Goal: Transaction & Acquisition: Download file/media

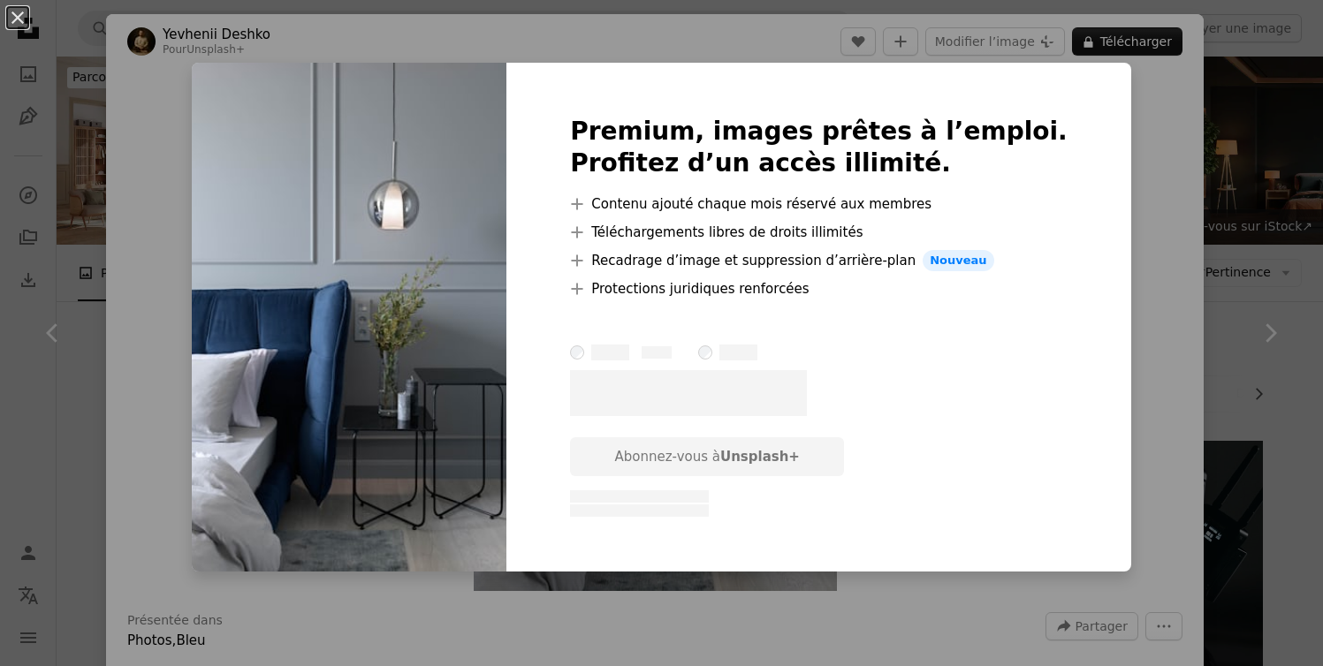
scroll to position [5716, 0]
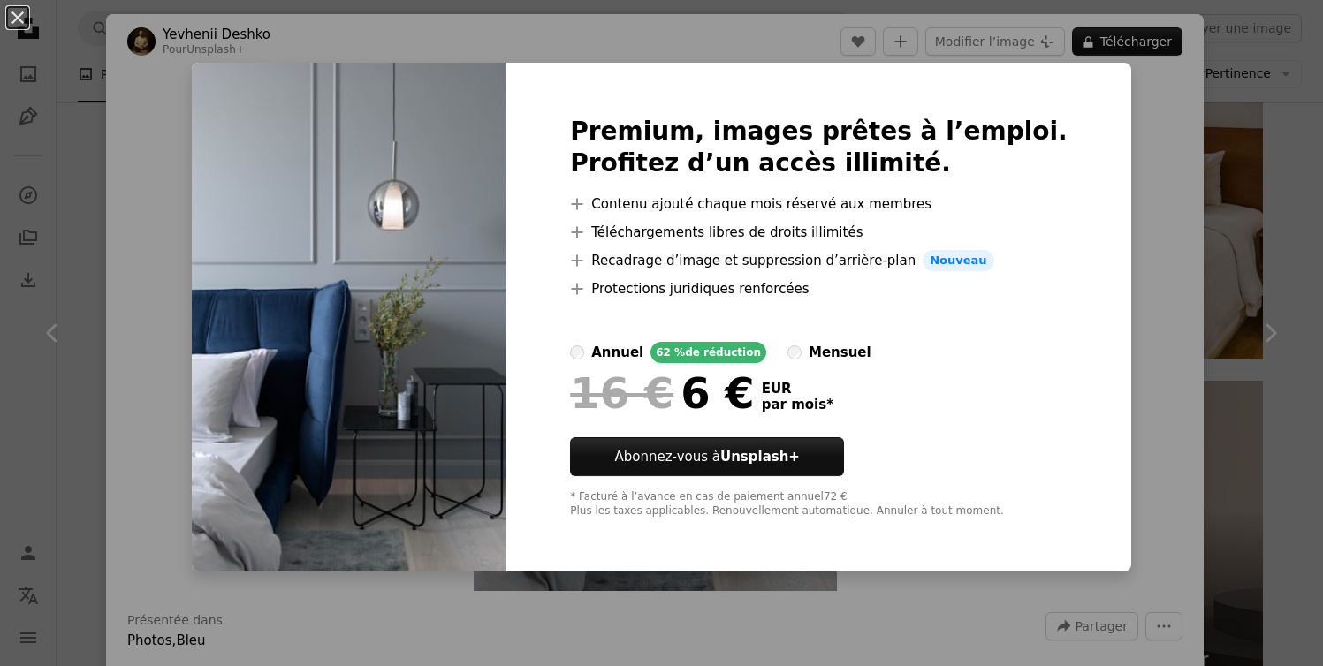
click at [1144, 144] on div "An X shape Premium, images prêtes à l’emploi. Profitez d’un accès illimité. A p…" at bounding box center [661, 333] width 1323 height 666
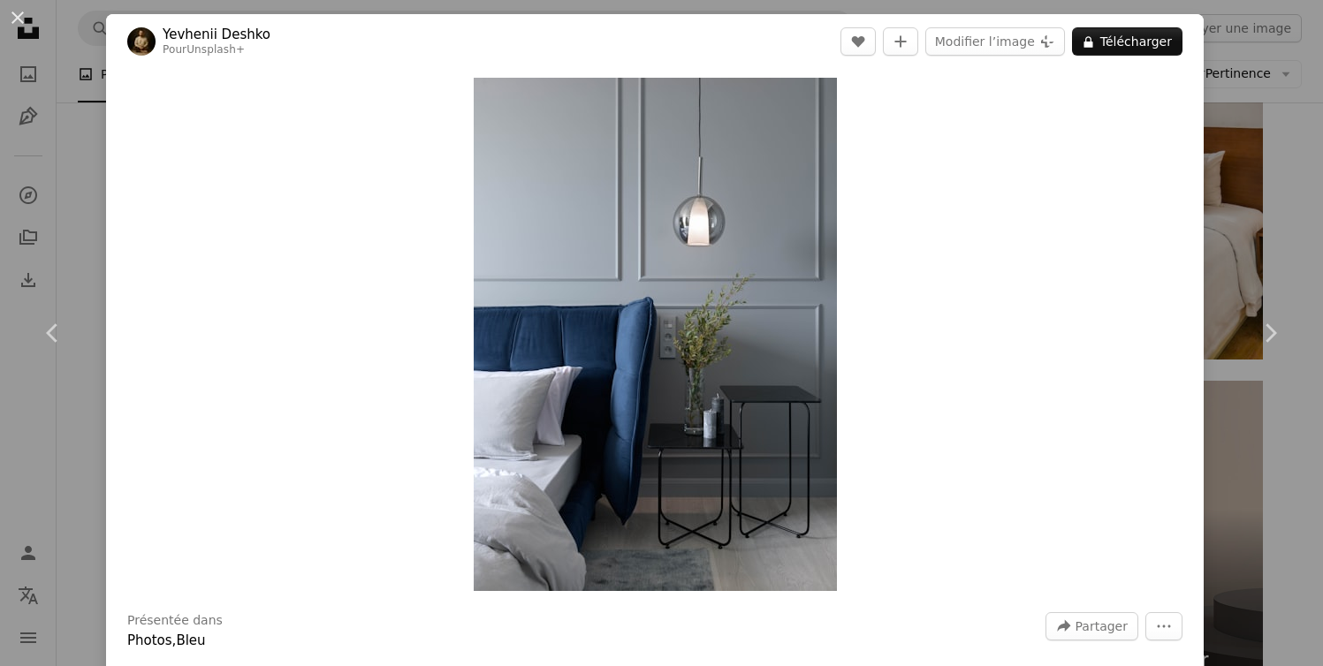
click at [1251, 96] on div "An X shape Chevron left Chevron right Yevhenii Deshko Pour Unsplash+ A heart A …" at bounding box center [661, 333] width 1323 height 666
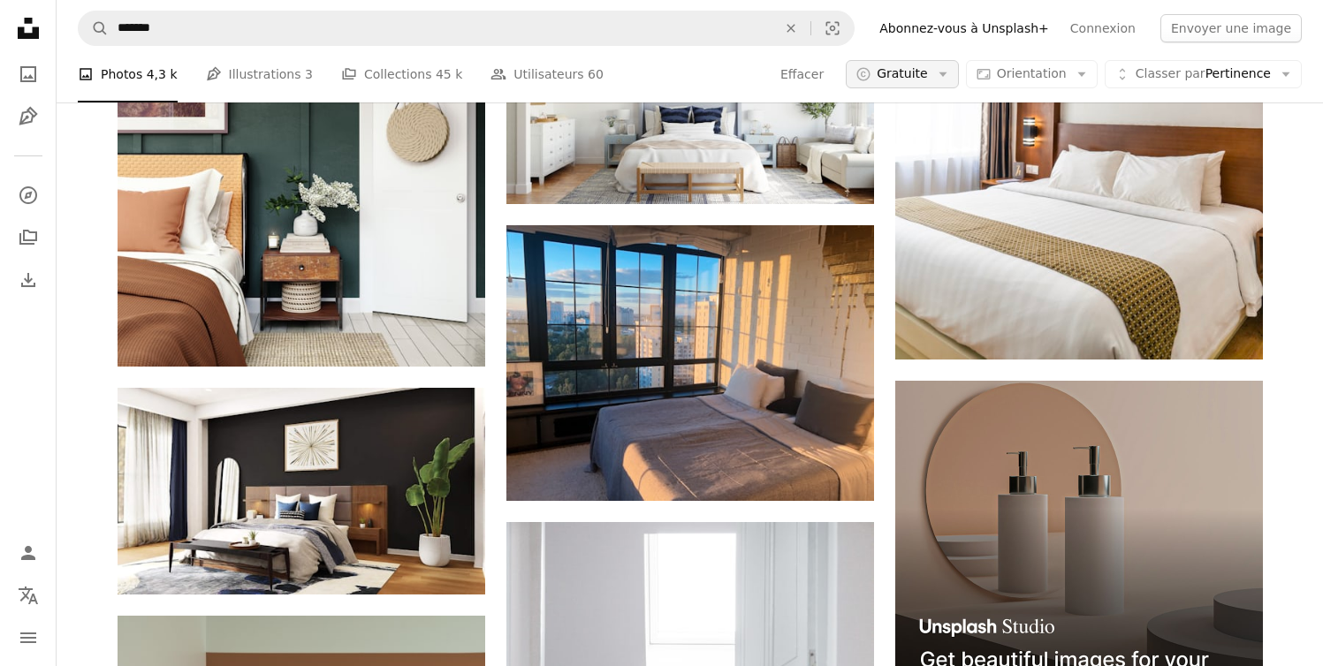
click at [922, 76] on span "Gratuite" at bounding box center [902, 74] width 51 height 18
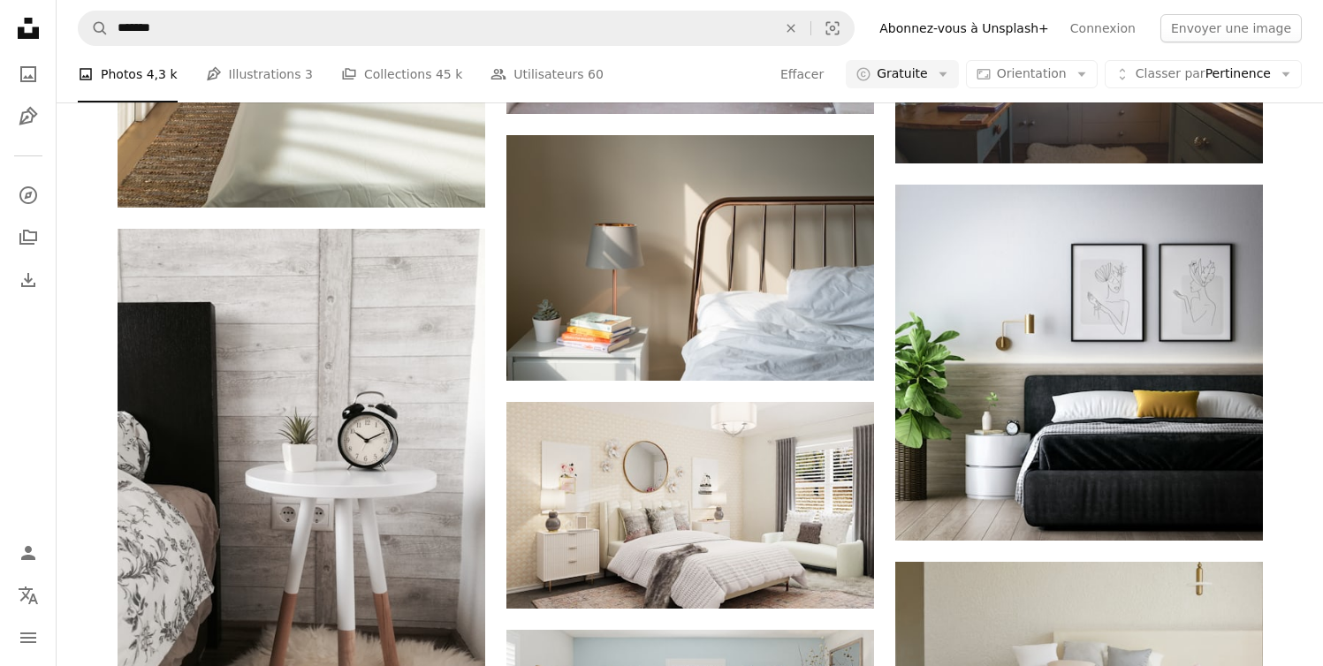
scroll to position [6676, 0]
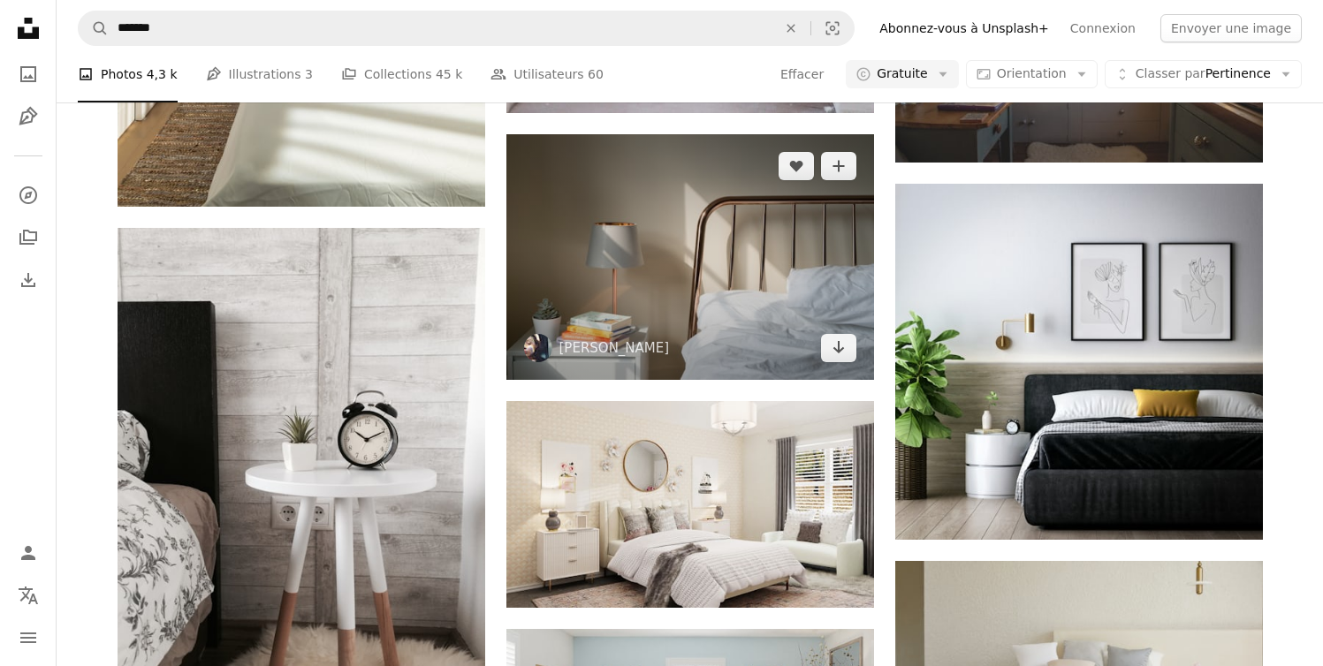
click at [730, 327] on img at bounding box center [690, 257] width 368 height 246
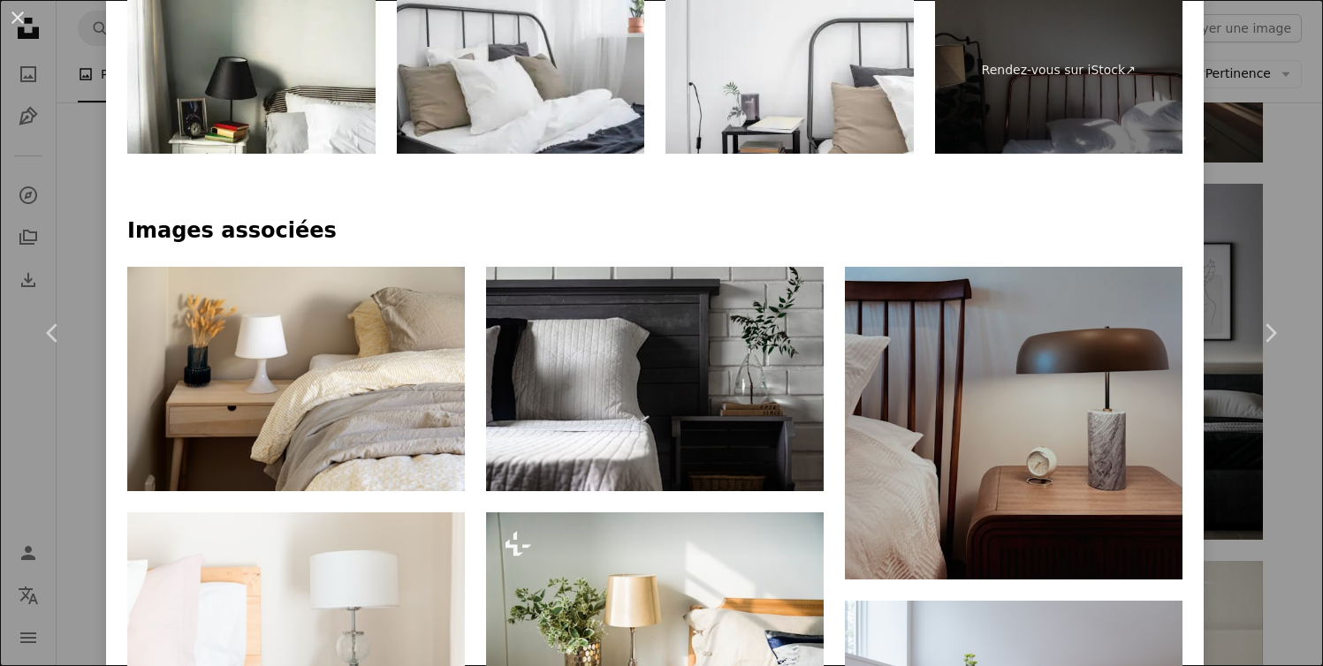
scroll to position [996, 0]
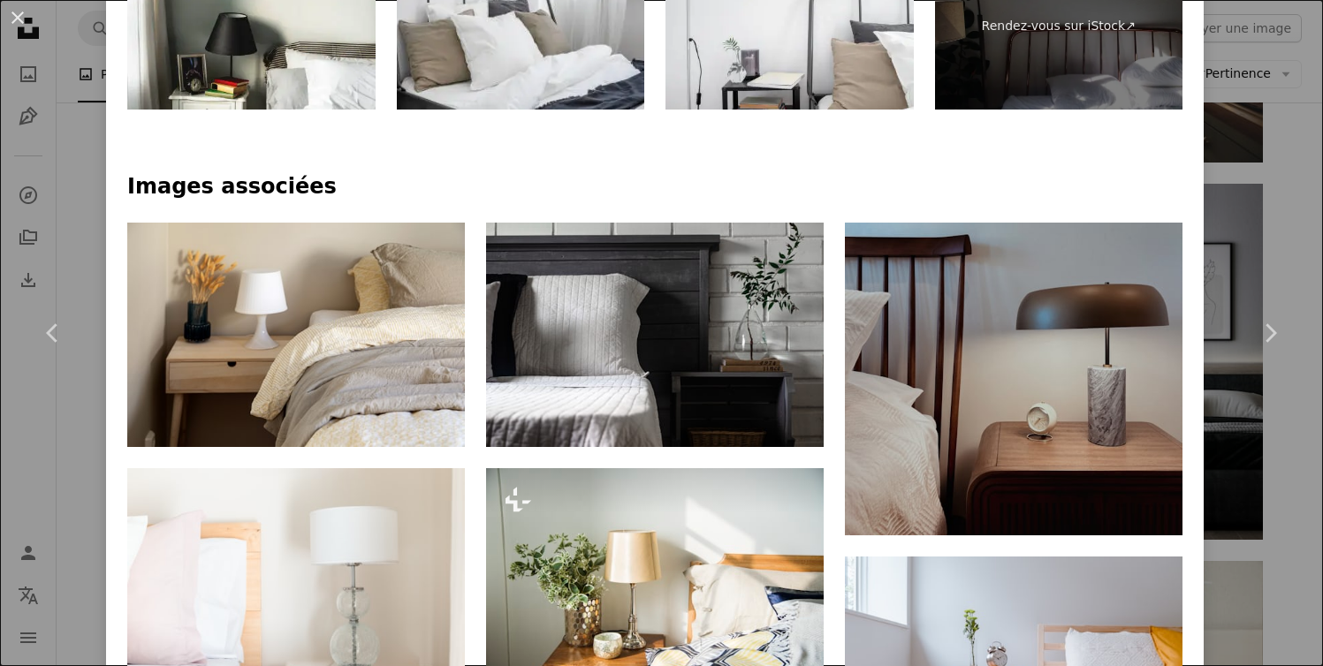
click at [1260, 230] on div "An X shape Chevron left Chevron right [PERSON_NAME] holly_buildalifeyoulove A h…" at bounding box center [661, 333] width 1323 height 666
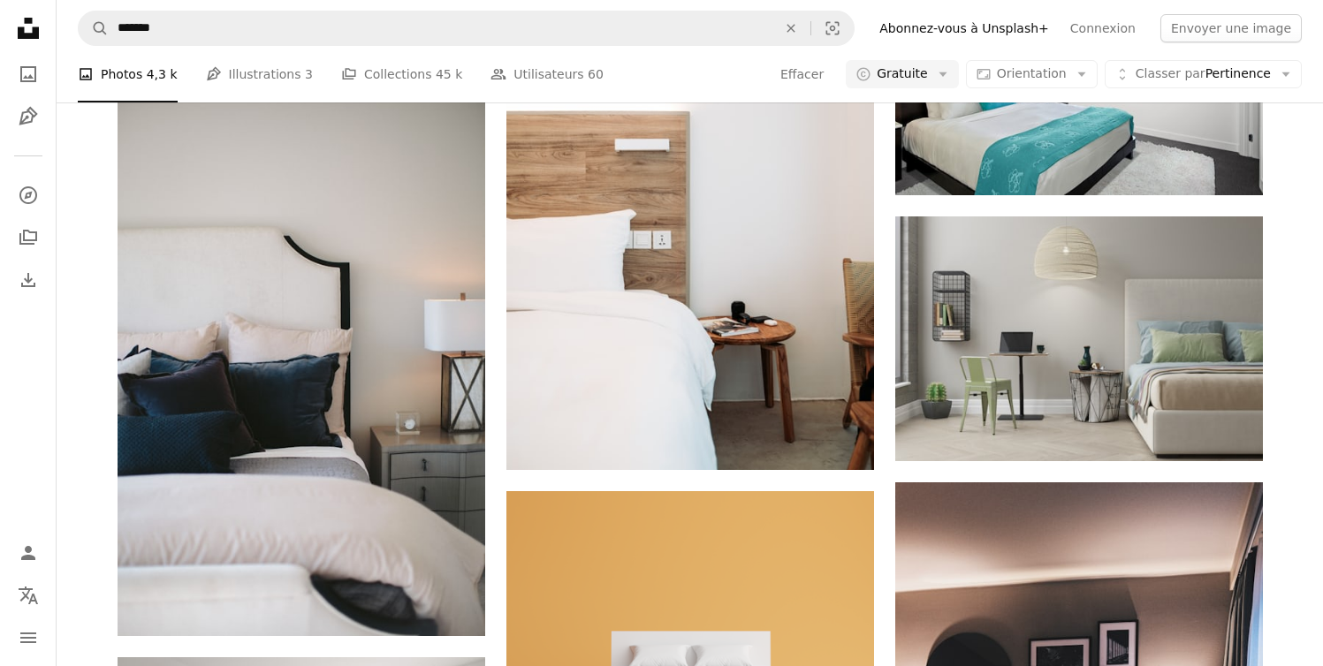
scroll to position [9880, 0]
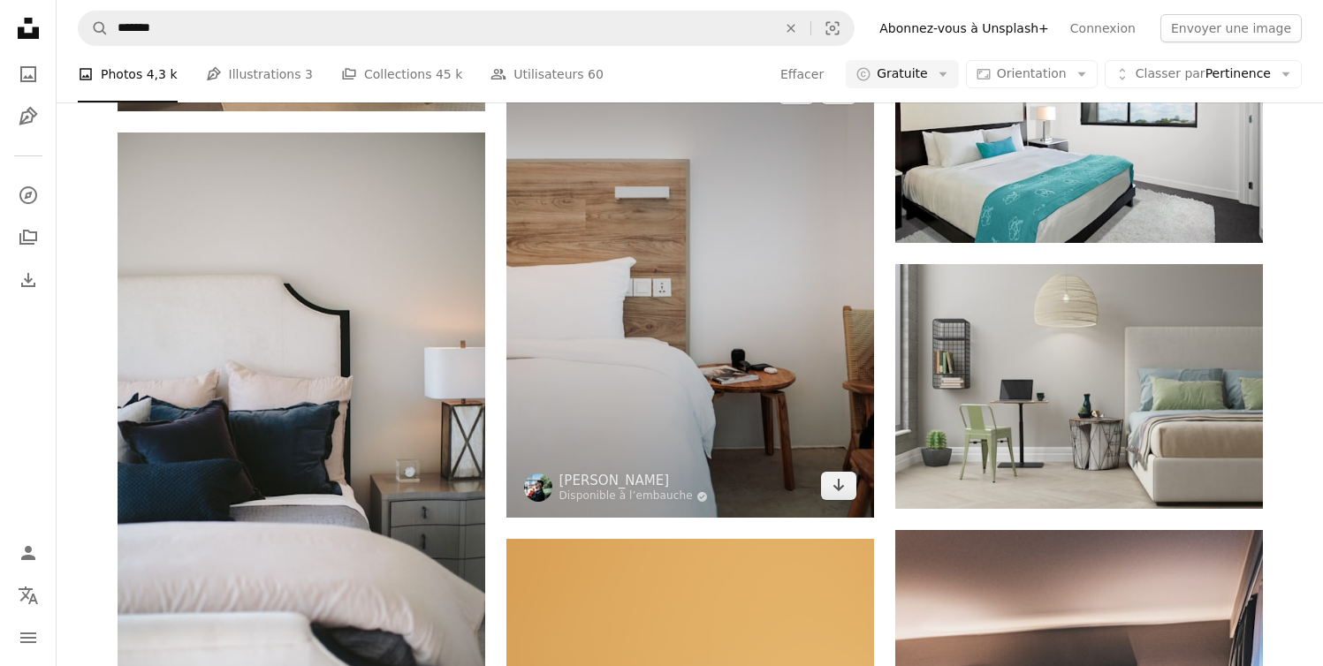
click at [778, 377] on img at bounding box center [690, 288] width 368 height 460
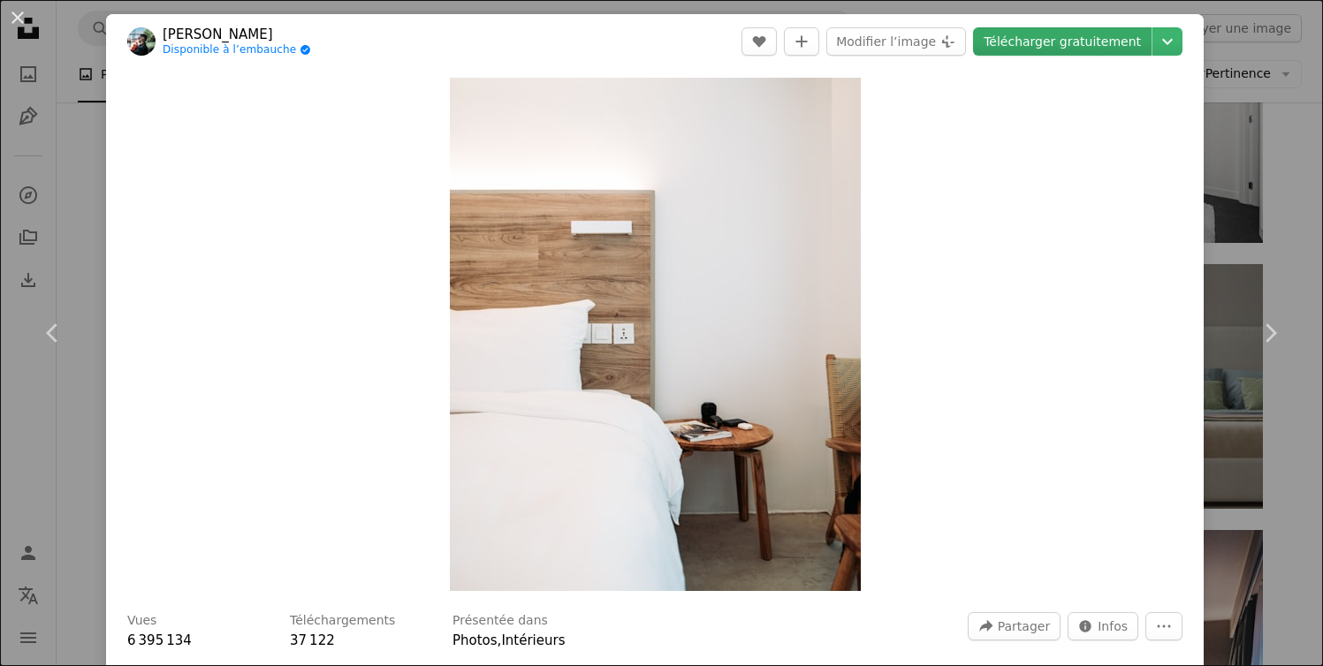
click at [1040, 47] on link "Télécharger gratuitement" at bounding box center [1062, 41] width 179 height 28
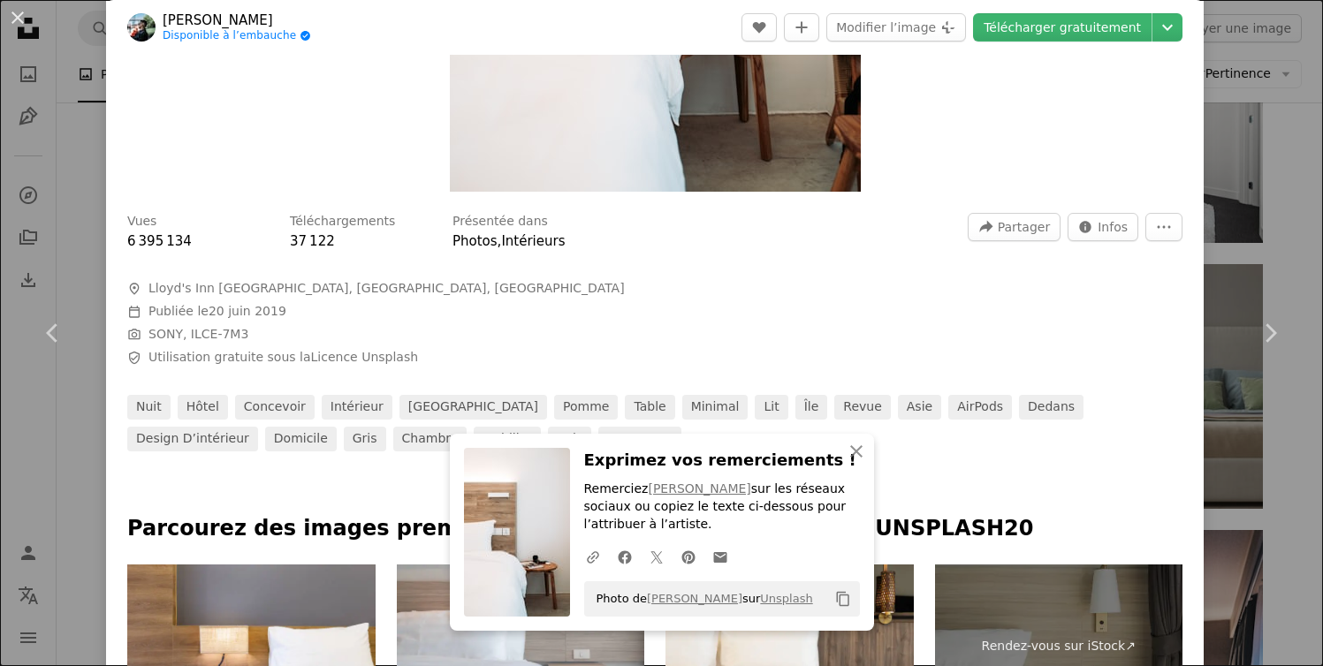
scroll to position [628, 0]
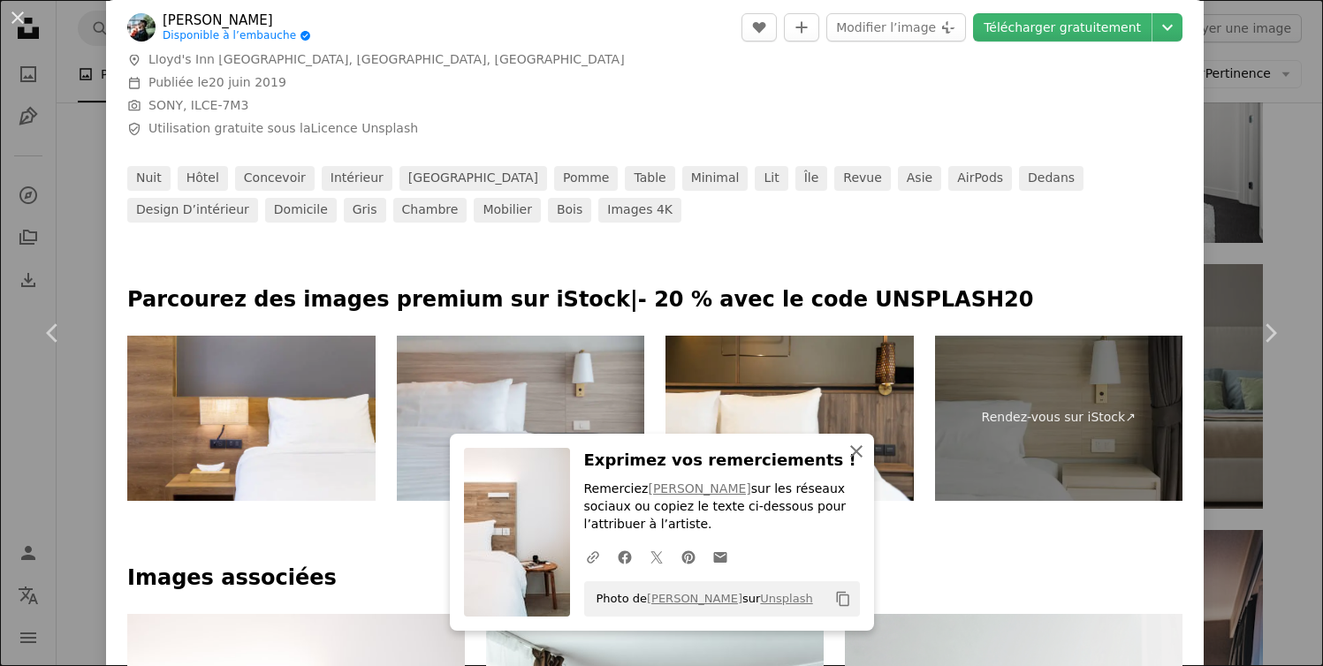
click at [859, 451] on icon "An X shape" at bounding box center [856, 451] width 21 height 21
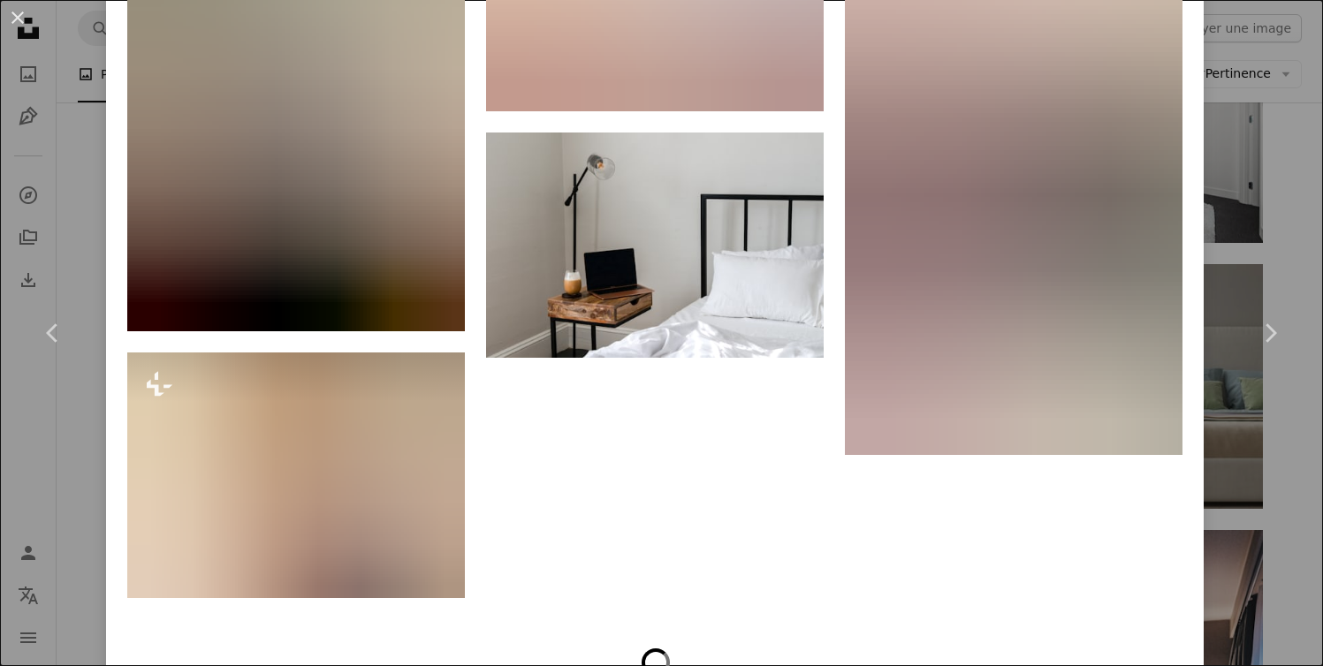
scroll to position [6063, 0]
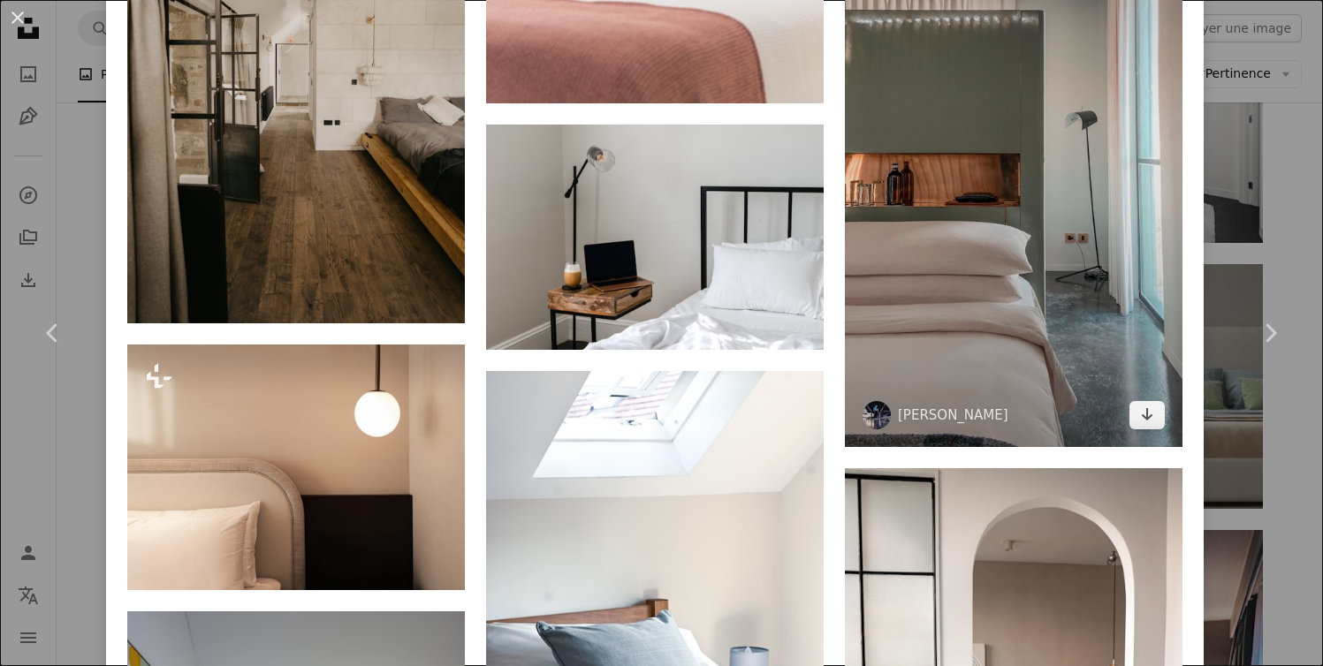
click at [1001, 320] on img at bounding box center [1014, 147] width 338 height 600
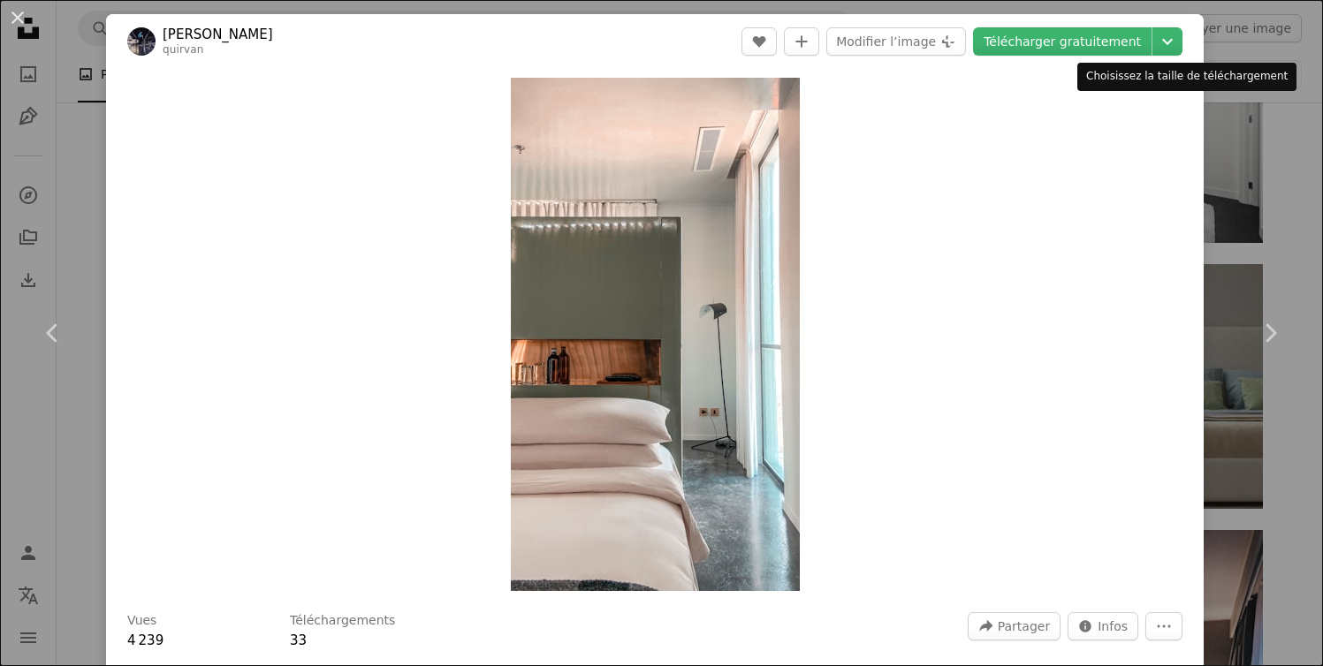
click at [1255, 76] on div "Choisissez la taille de téléchargement" at bounding box center [1186, 77] width 219 height 28
click at [1274, 123] on div "An X shape Chevron left Chevron right [PERSON_NAME] quirvan A heart A plus sign…" at bounding box center [661, 333] width 1323 height 666
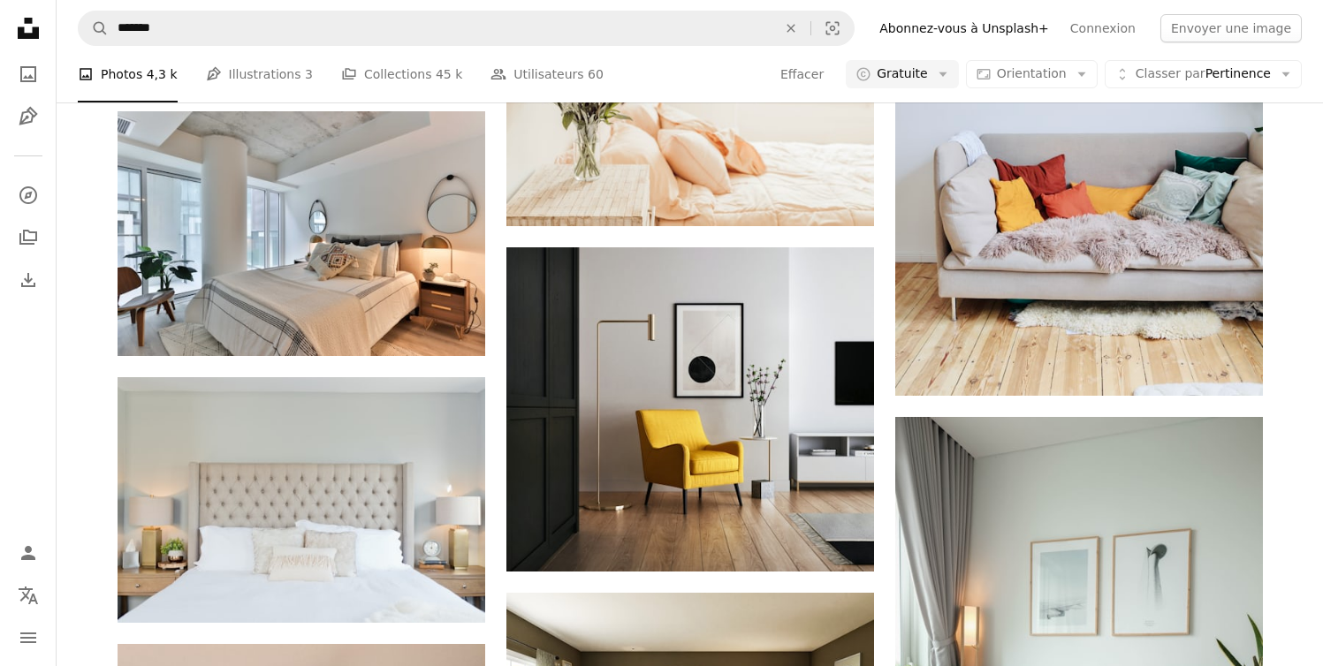
scroll to position [13785, 0]
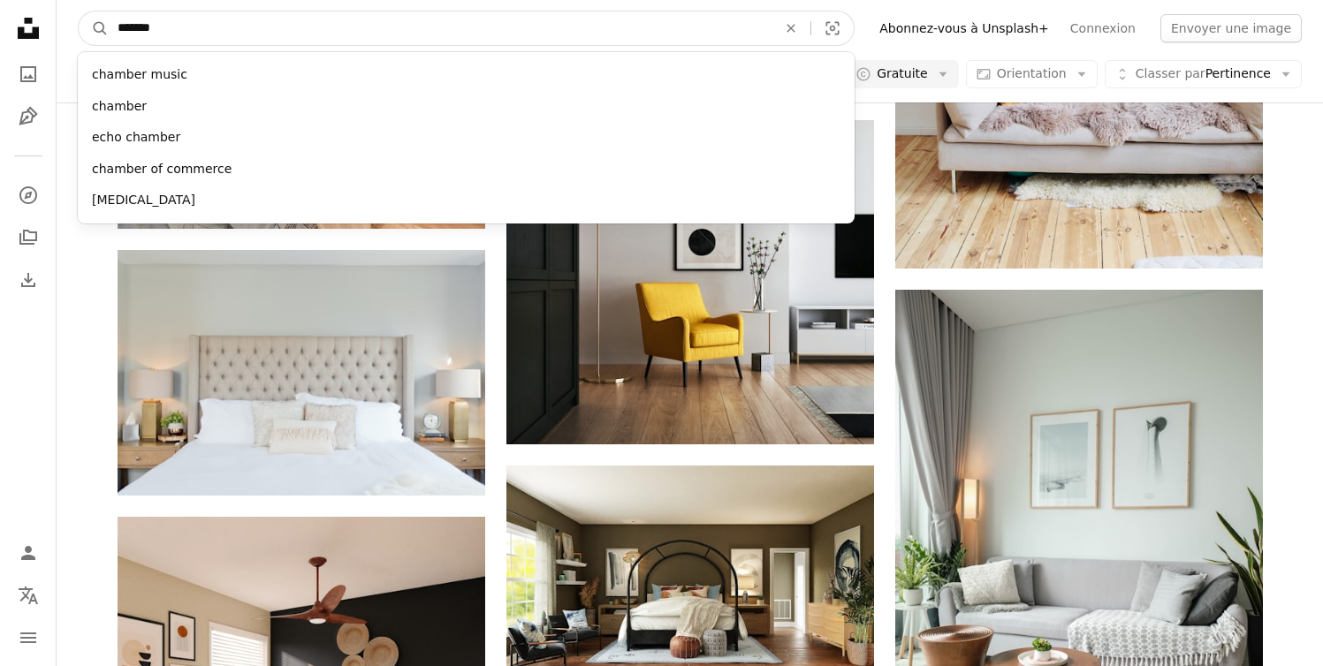
drag, startPoint x: 418, startPoint y: 27, endPoint x: 98, endPoint y: 8, distance: 320.4
click at [98, 8] on nav "A magnifying glass ******* chamber music chamber echo chamber chamber of commer…" at bounding box center [690, 28] width 1266 height 57
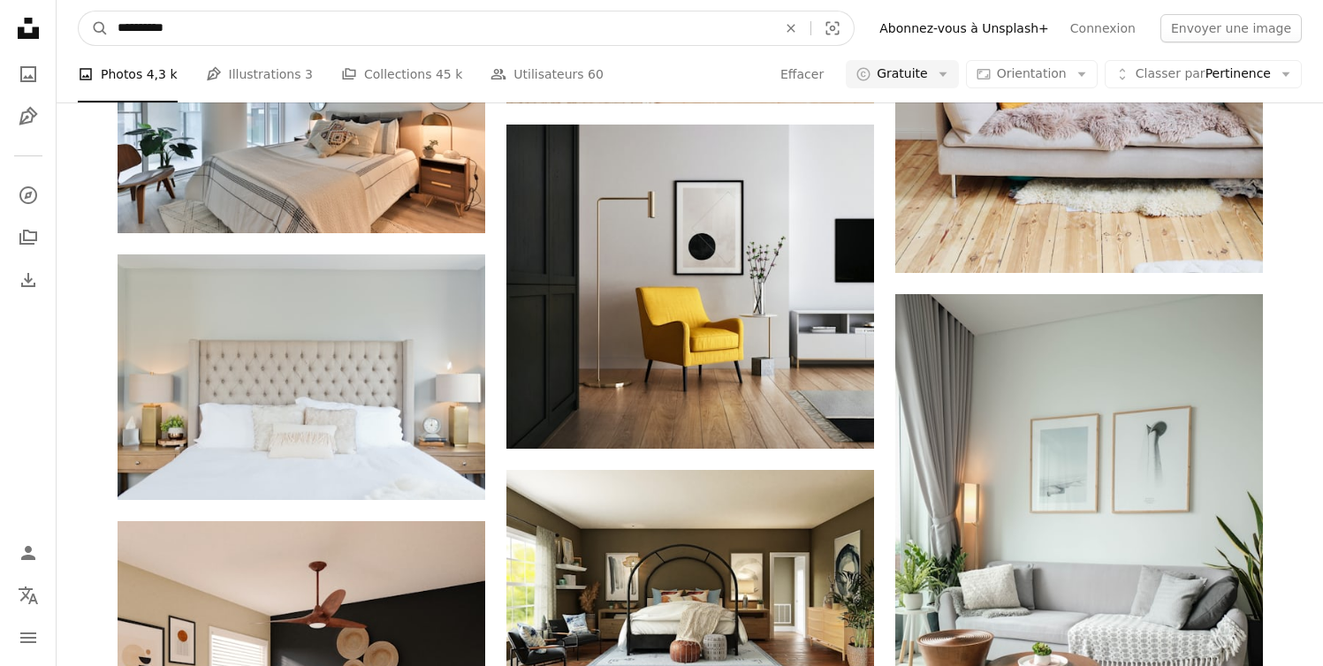
type input "**********"
click button "A magnifying glass" at bounding box center [94, 28] width 30 height 34
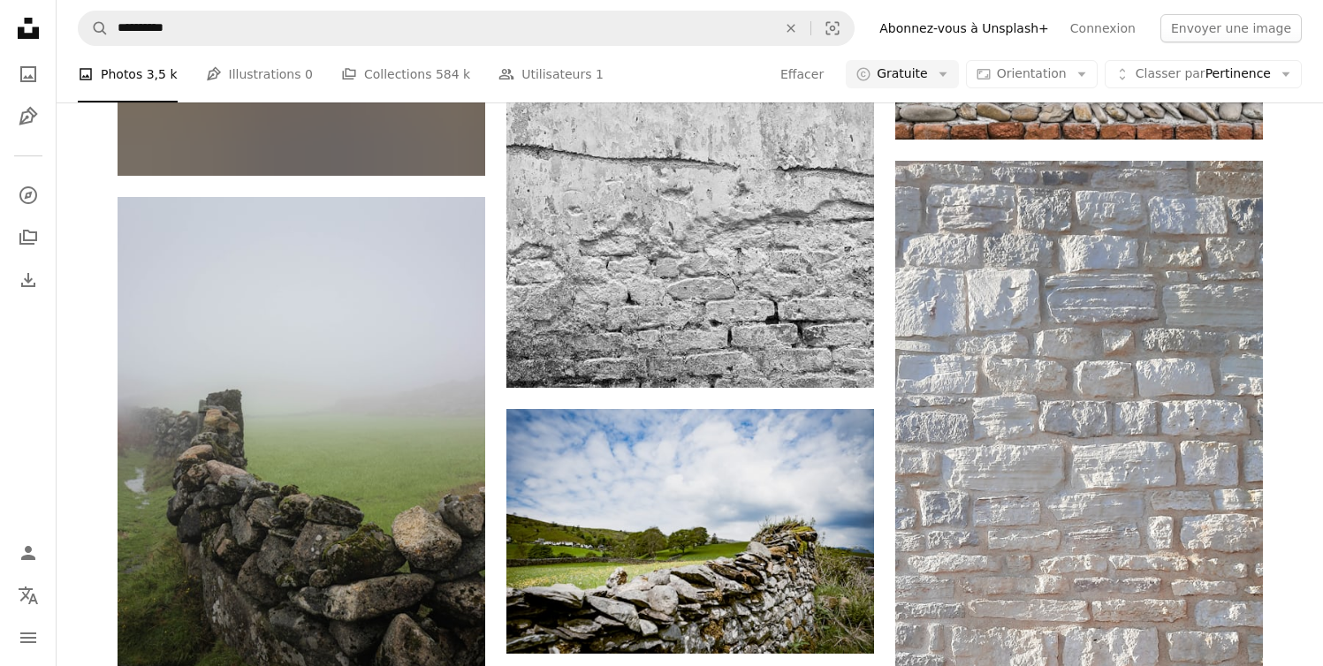
scroll to position [3147, 0]
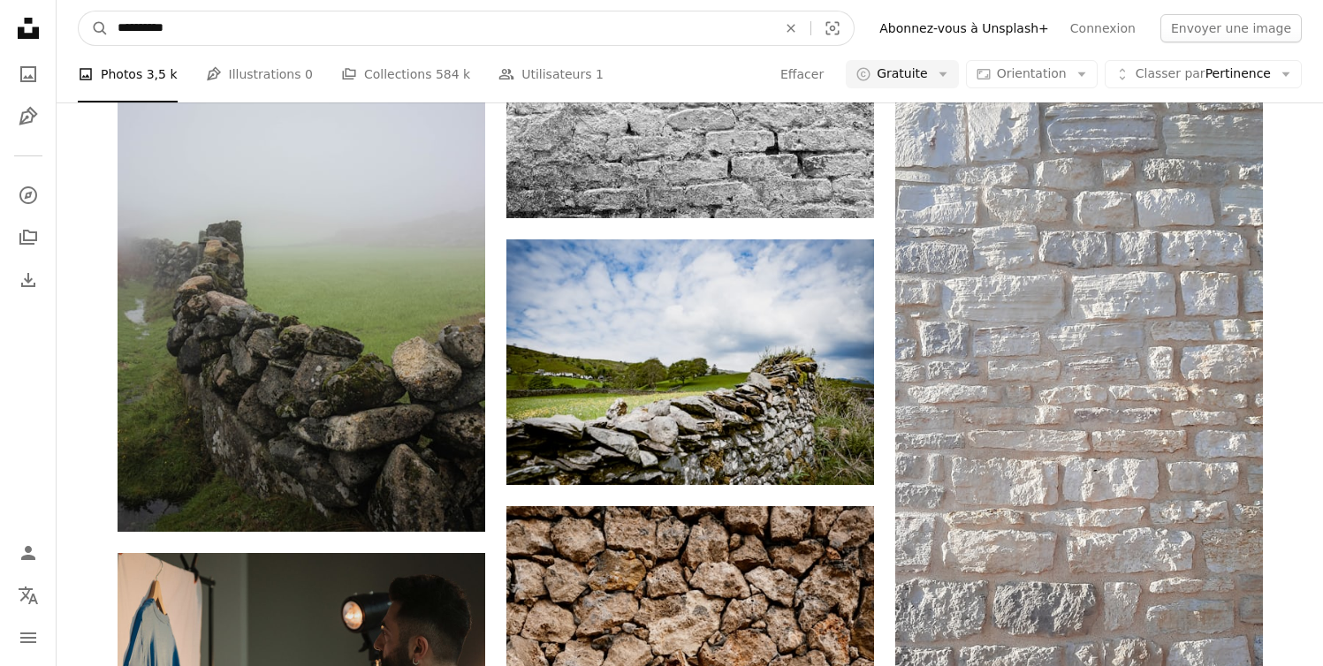
click at [121, 26] on input "**********" at bounding box center [440, 28] width 663 height 34
type input "**********"
click button "A magnifying glass" at bounding box center [94, 28] width 30 height 34
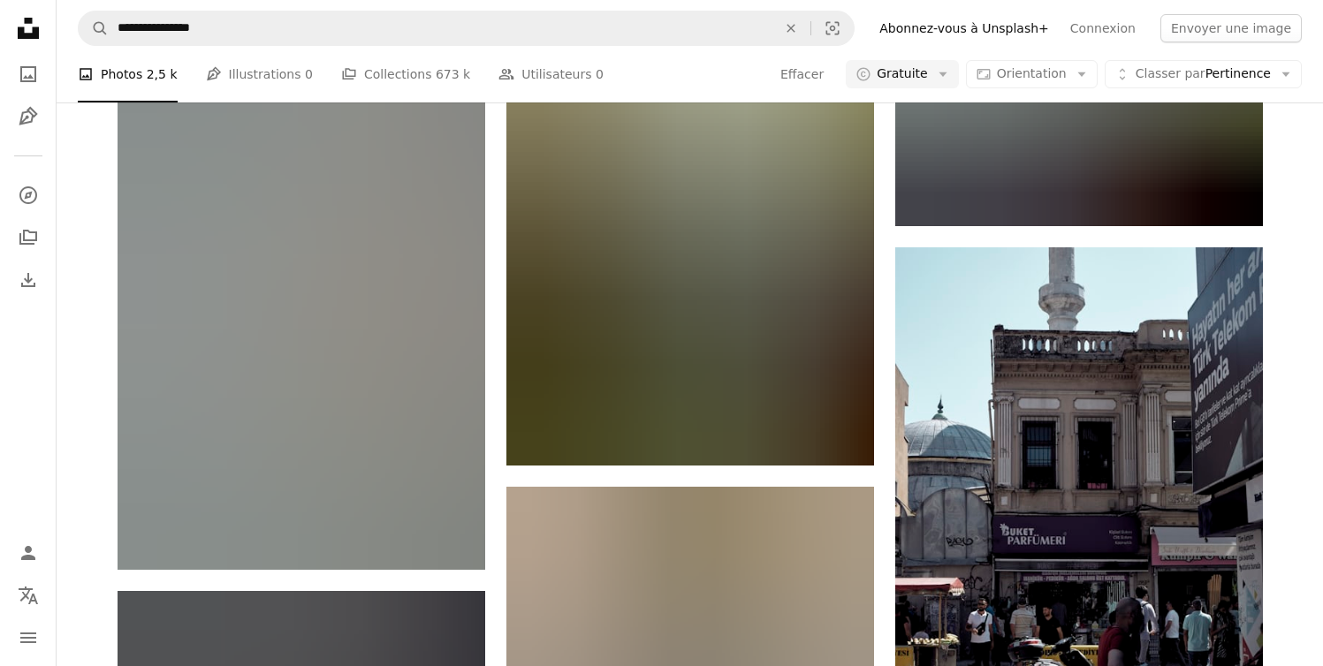
scroll to position [2667, 0]
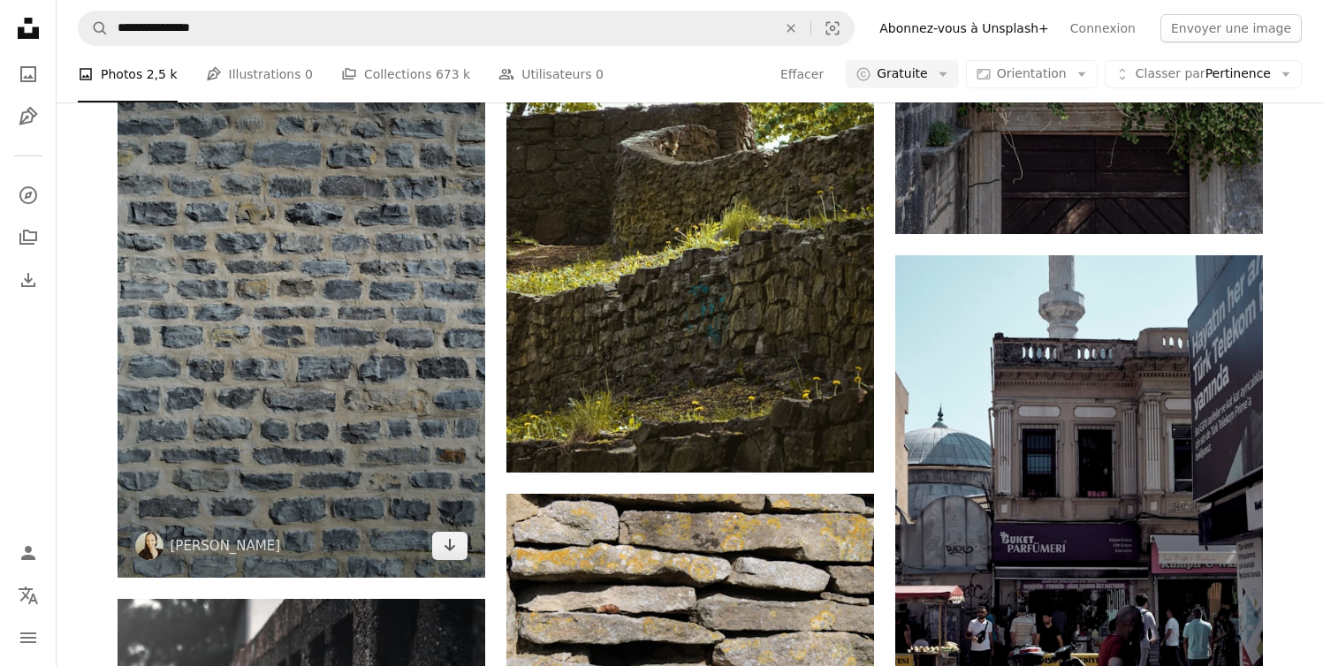
click at [337, 251] on img at bounding box center [302, 297] width 368 height 562
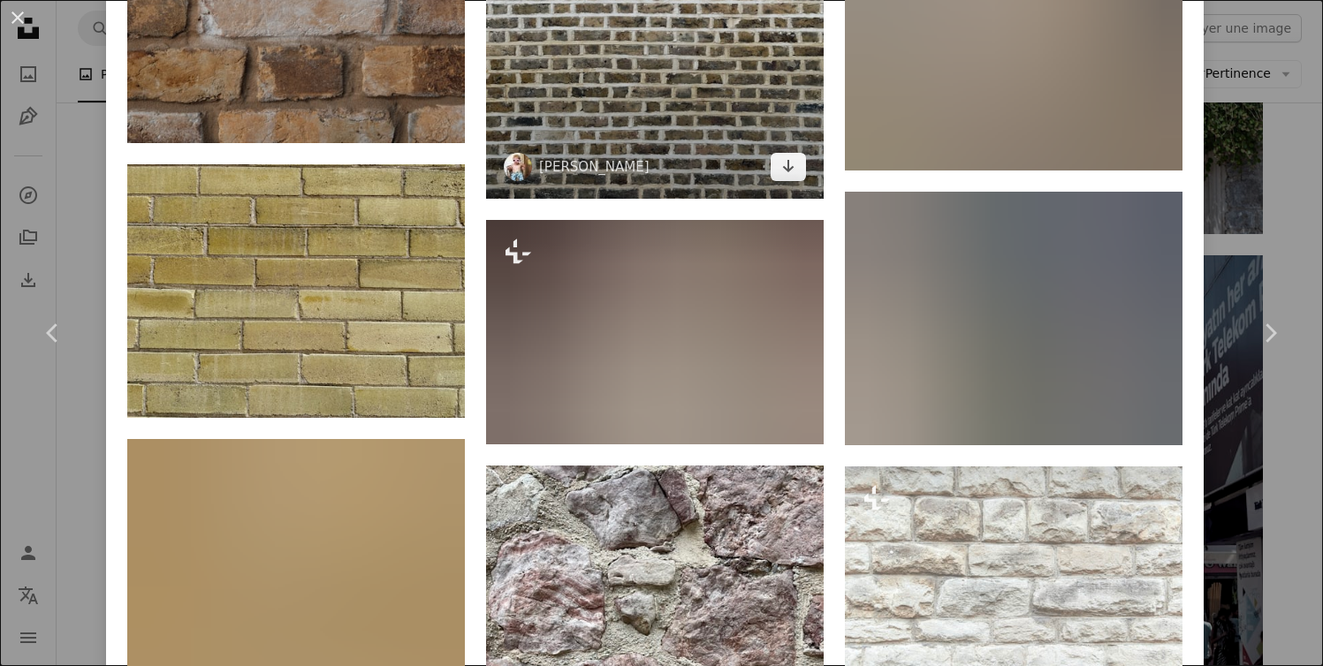
scroll to position [3108, 0]
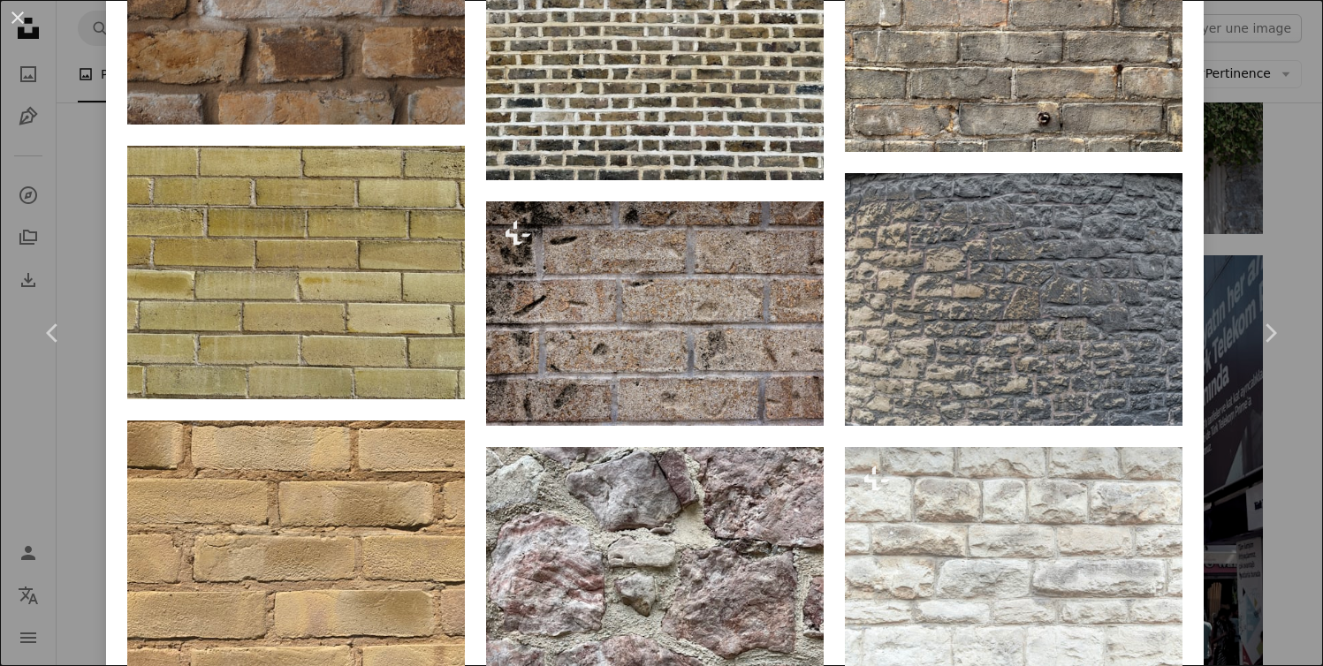
click at [76, 142] on div "An X shape Chevron left Chevron right [PERSON_NAME] nadineprimeau A heart A plu…" at bounding box center [661, 333] width 1323 height 666
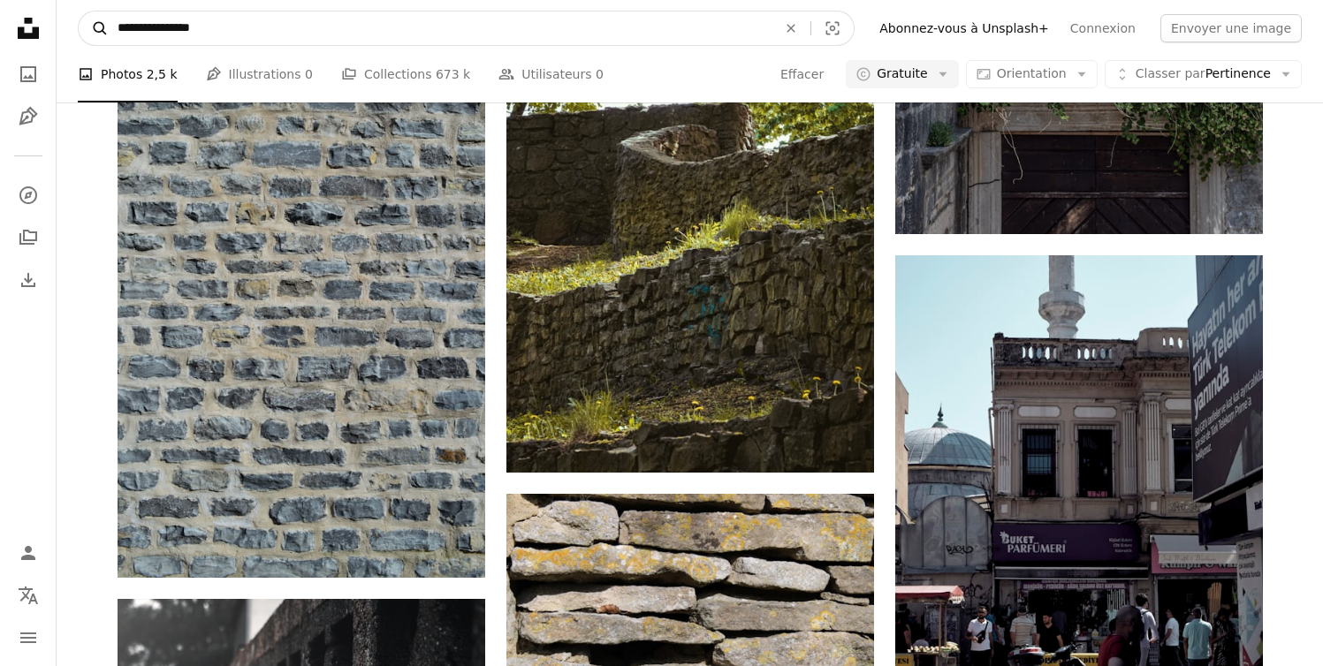
drag, startPoint x: 256, startPoint y: 22, endPoint x: 100, endPoint y: 31, distance: 156.7
click at [100, 31] on form "**********" at bounding box center [466, 28] width 777 height 35
type input "**********"
click button "A magnifying glass" at bounding box center [94, 28] width 30 height 34
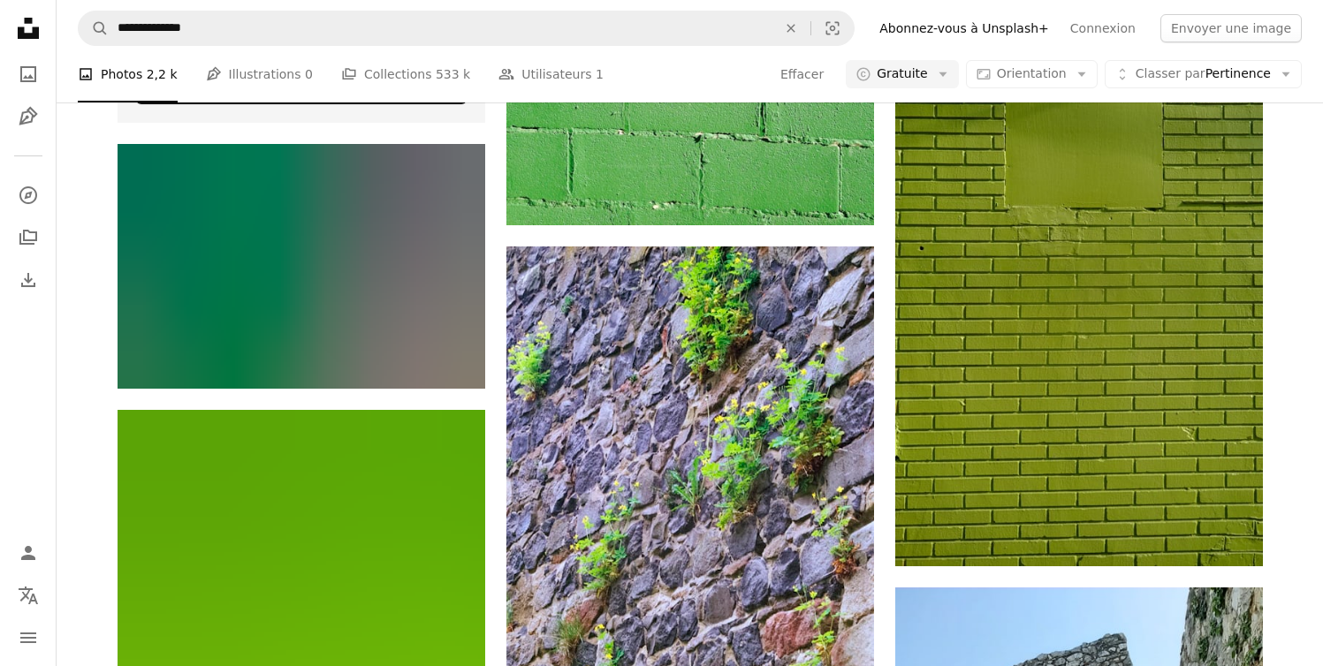
scroll to position [4025, 0]
